Goal: Information Seeking & Learning: Find specific page/section

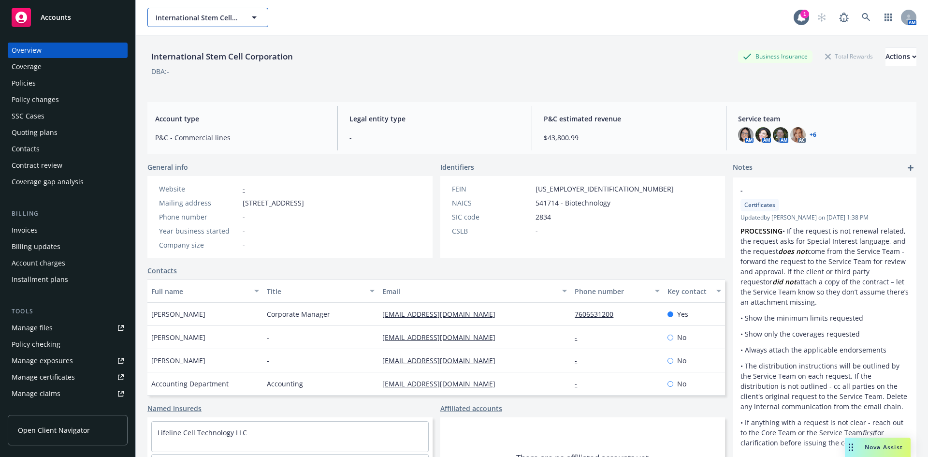
click at [259, 20] on button "International Stem Cell Corporation" at bounding box center [207, 17] width 121 height 19
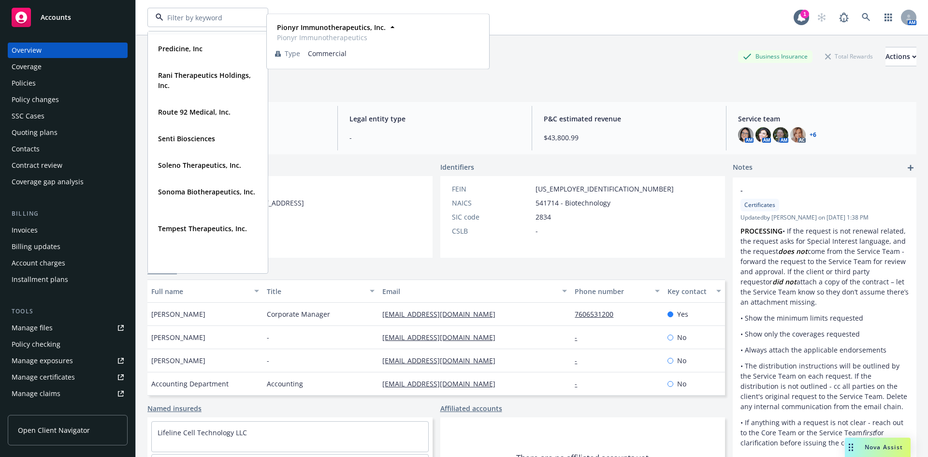
scroll to position [676, 0]
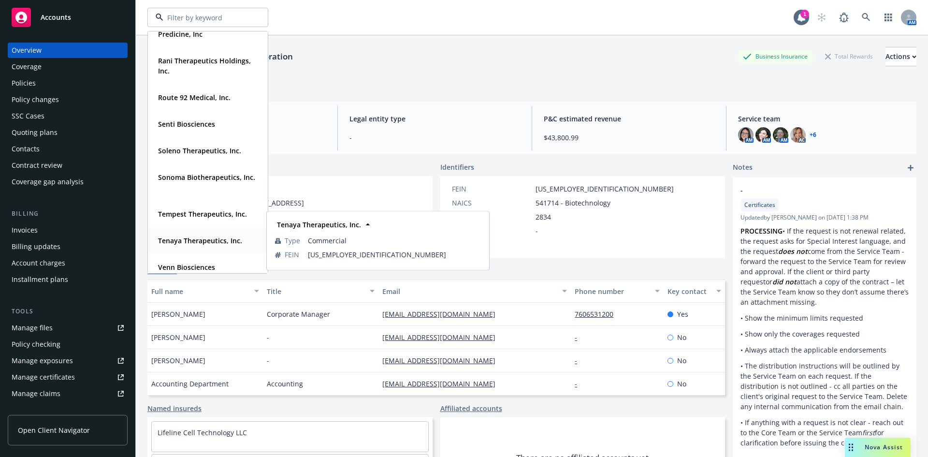
click at [193, 239] on strong "Tenaya Therapeutics, Inc." at bounding box center [200, 240] width 84 height 9
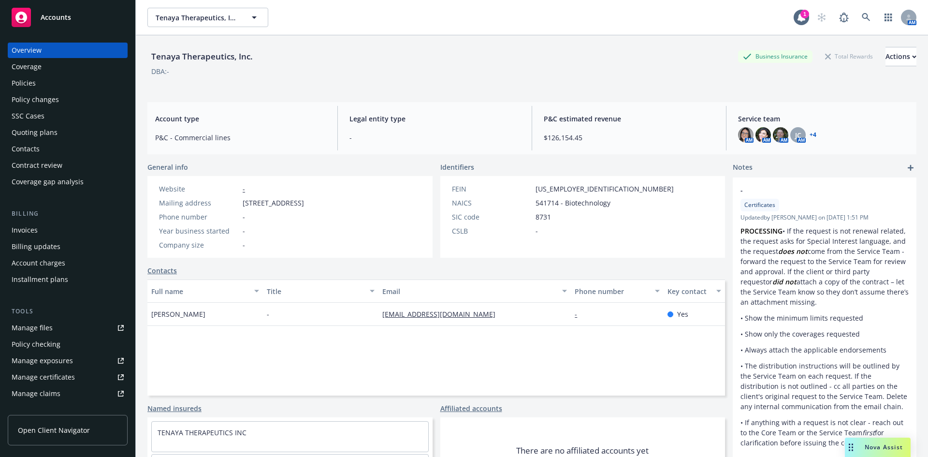
click at [31, 85] on div "Policies" at bounding box center [24, 82] width 24 height 15
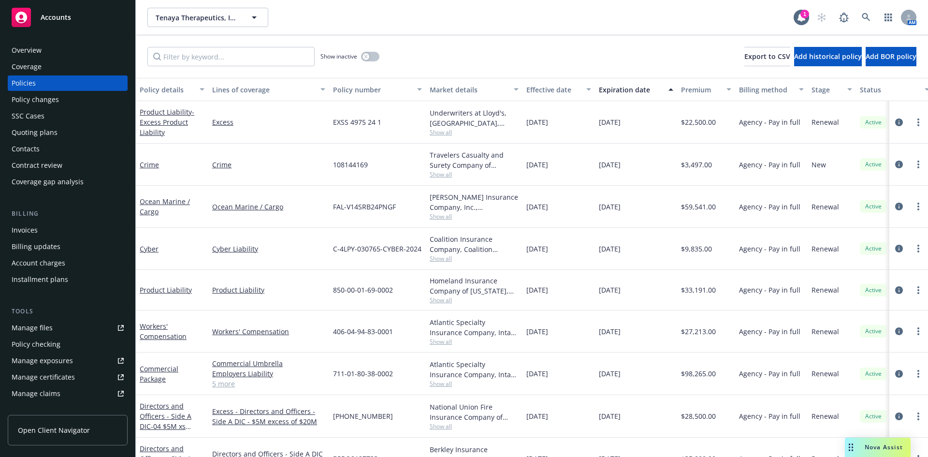
scroll to position [48, 0]
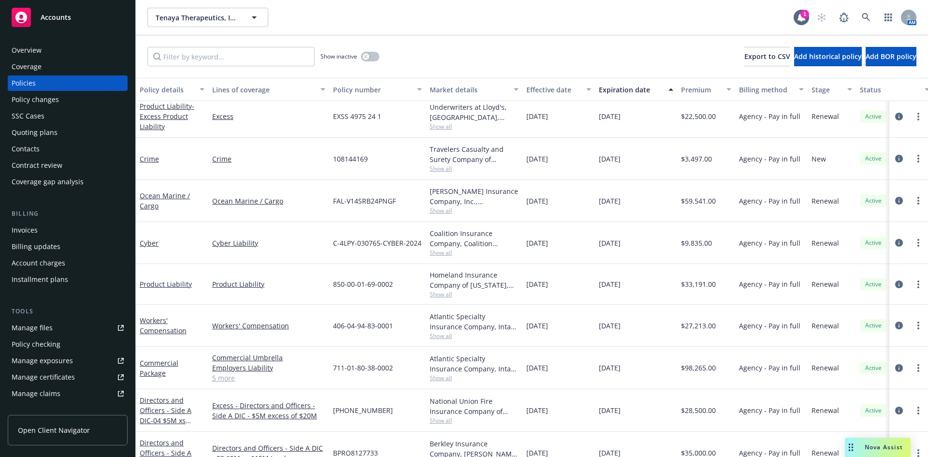
click at [157, 121] on div "Product Liability - Excess Product Liability" at bounding box center [172, 116] width 65 height 30
click at [158, 117] on span "- Excess Product Liability" at bounding box center [167, 115] width 55 height 29
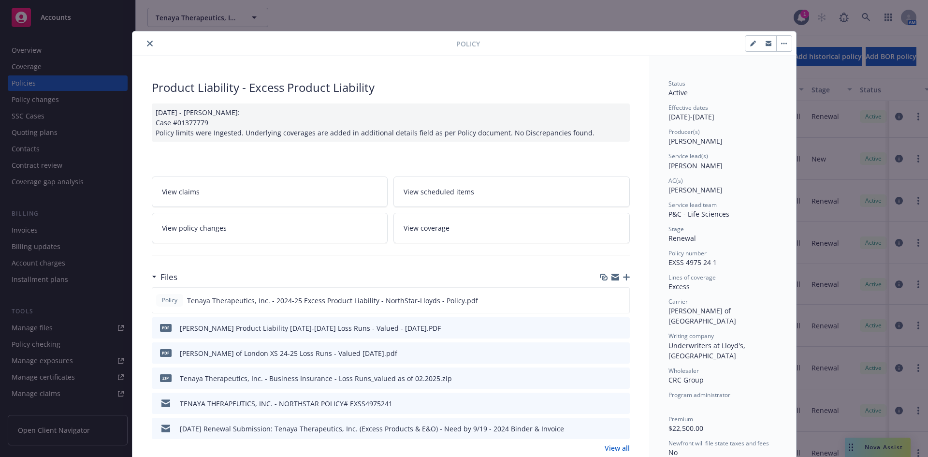
scroll to position [48, 0]
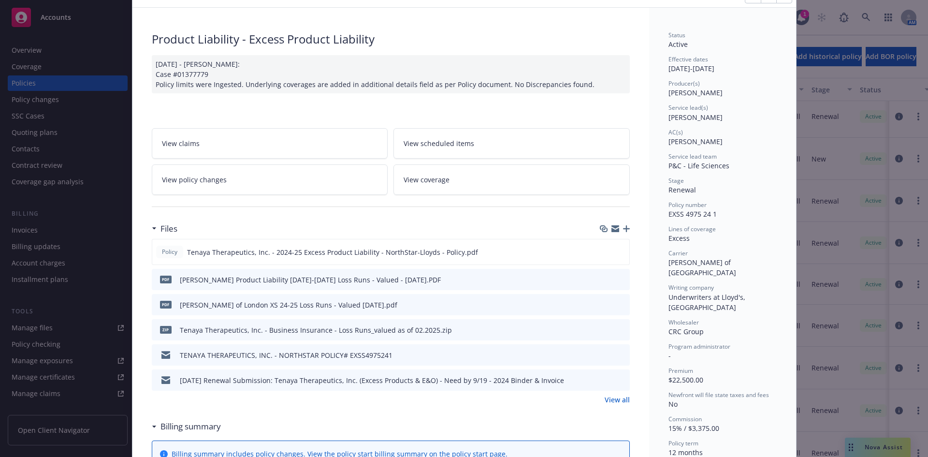
click at [617, 355] on icon "preview file" at bounding box center [620, 354] width 9 height 7
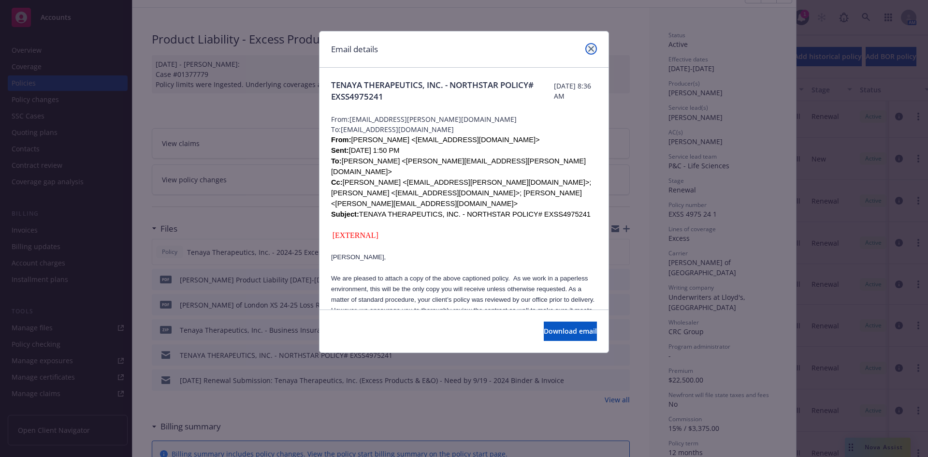
click at [592, 47] on icon "close" at bounding box center [591, 49] width 6 height 6
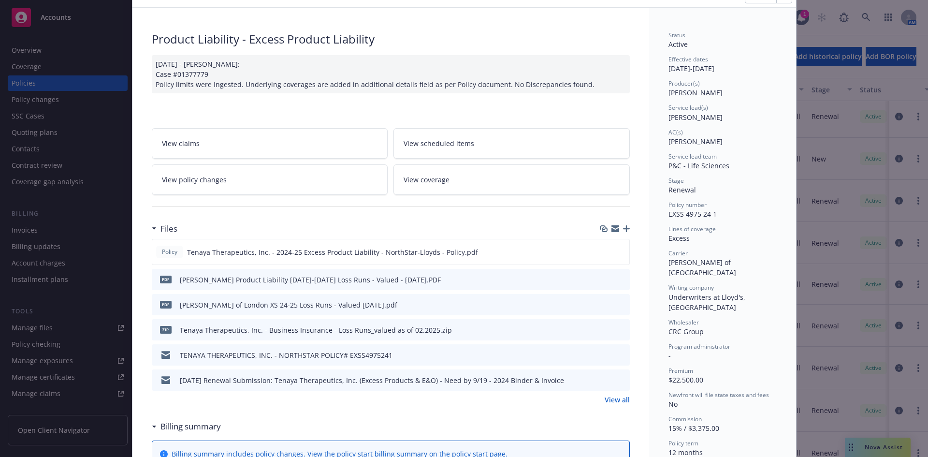
scroll to position [0, 0]
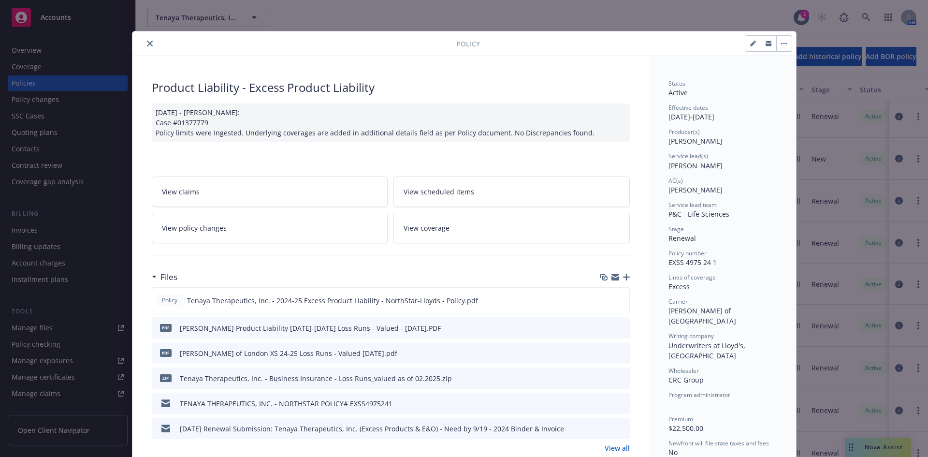
click at [147, 45] on icon "close" at bounding box center [150, 44] width 6 height 6
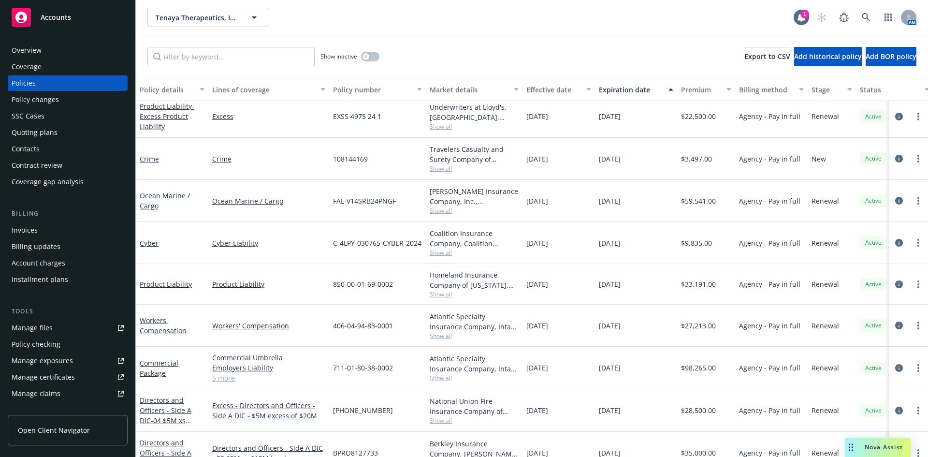
click at [610, 43] on div "Show inactive Export to CSV Add historical policy Add BOR policy" at bounding box center [532, 56] width 792 height 43
click at [612, 40] on div "Show inactive Export to CSV Add historical policy Add BOR policy" at bounding box center [532, 56] width 792 height 43
